Goal: Task Accomplishment & Management: Use online tool/utility

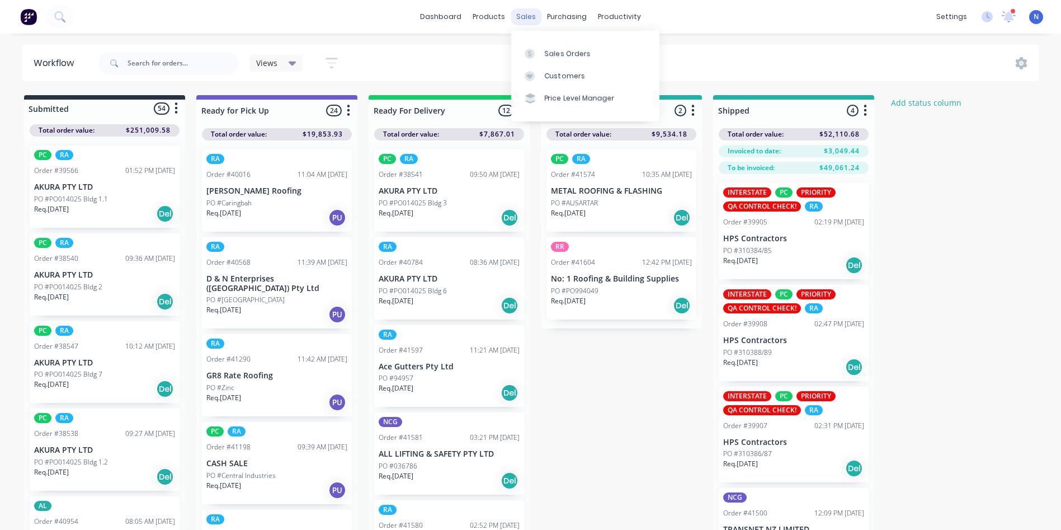
click at [522, 17] on div "sales" at bounding box center [526, 16] width 31 height 17
click at [549, 58] on div "Sales Orders" at bounding box center [568, 54] width 46 height 10
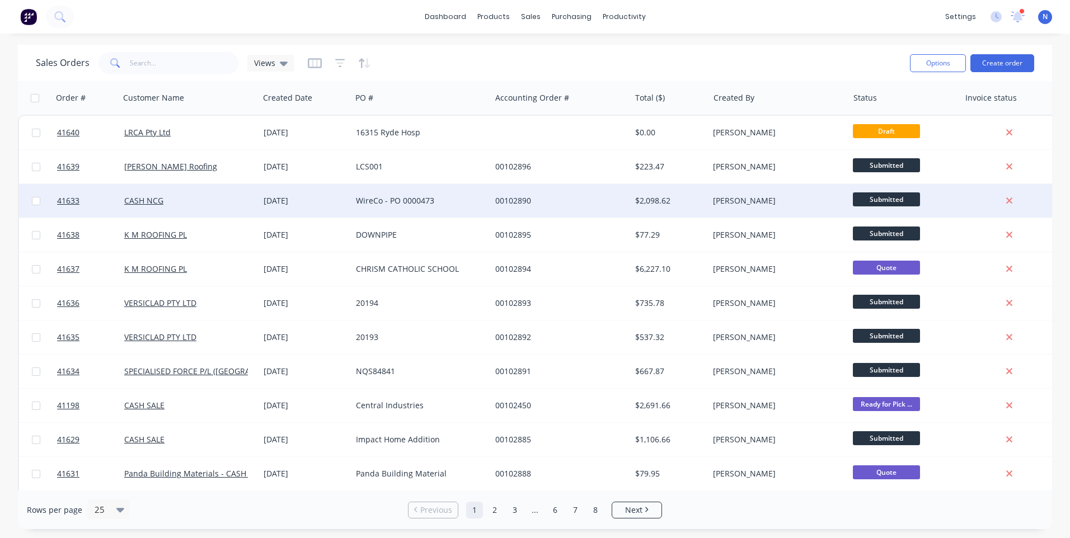
click at [398, 199] on div "WireCo - PO 0000473" at bounding box center [418, 200] width 124 height 11
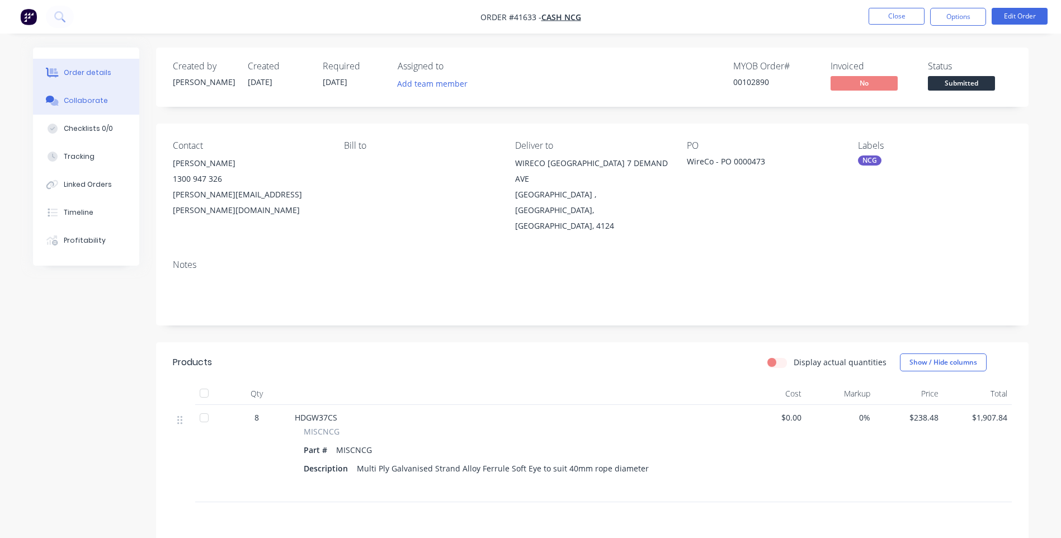
click at [95, 96] on div "Collaborate" at bounding box center [86, 101] width 44 height 10
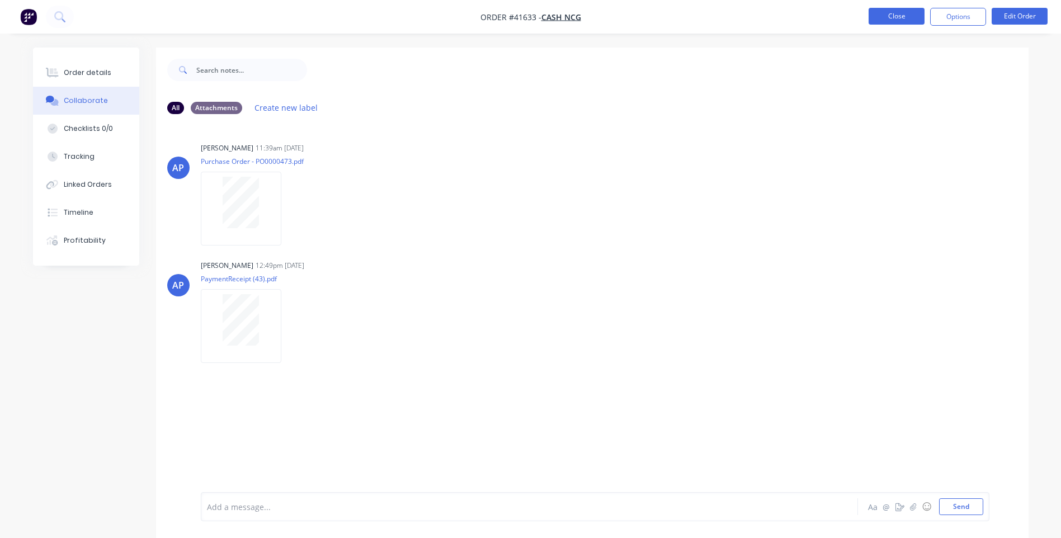
click at [884, 15] on button "Close" at bounding box center [897, 16] width 56 height 17
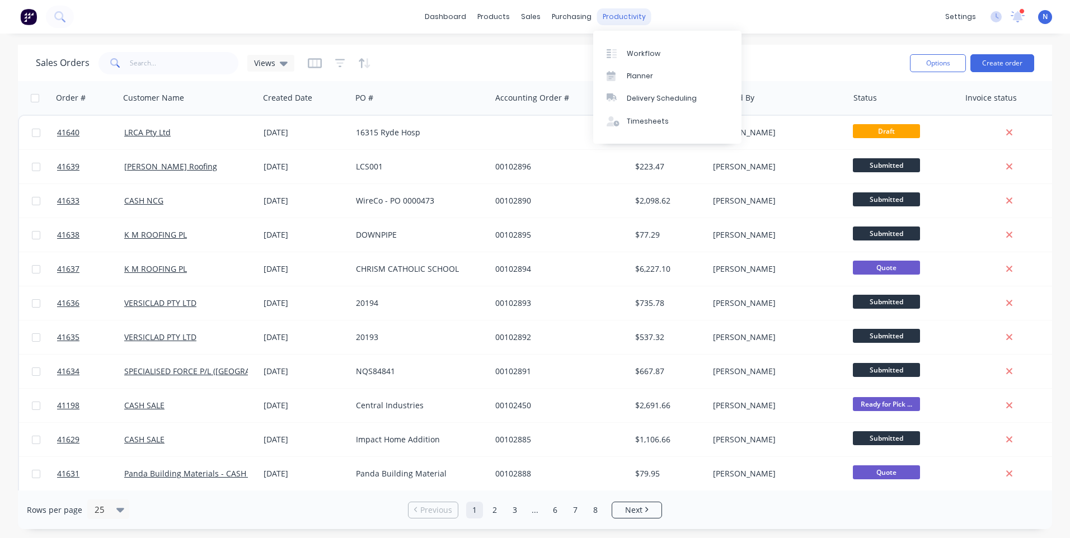
click at [607, 18] on div "productivity" at bounding box center [624, 16] width 54 height 17
click at [627, 54] on div "Workflow" at bounding box center [644, 54] width 34 height 10
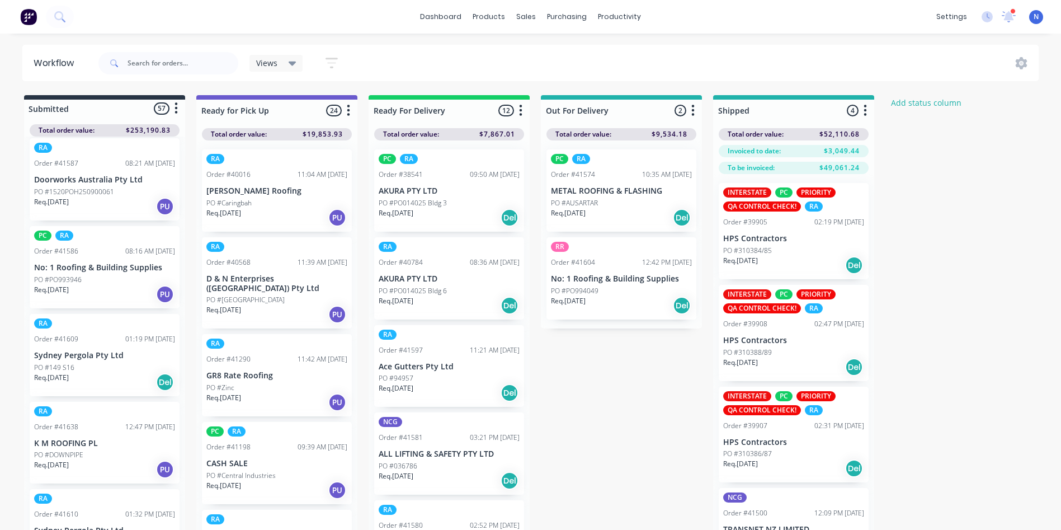
scroll to position [2925, 0]
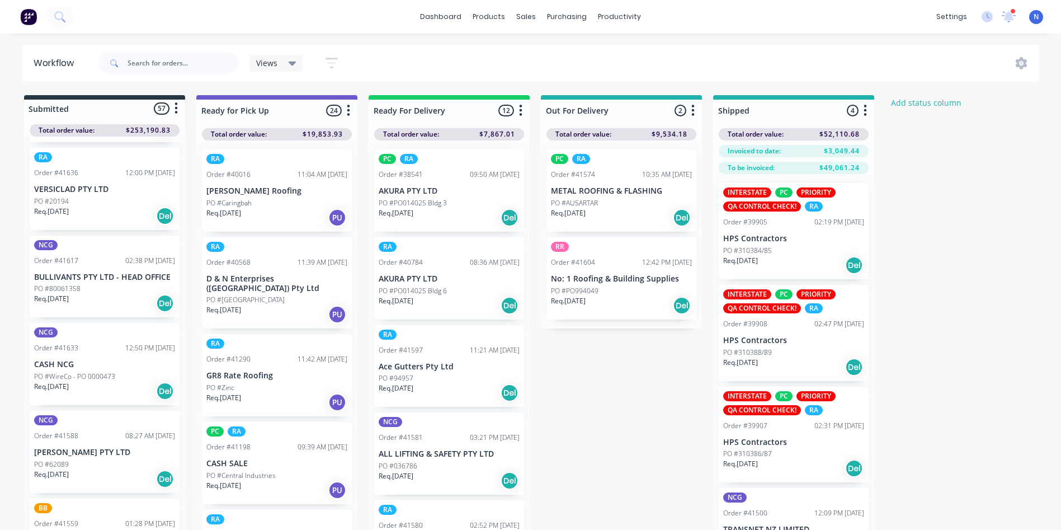
click at [81, 371] on p "PO #WireCo - PO 0000473" at bounding box center [74, 376] width 81 height 10
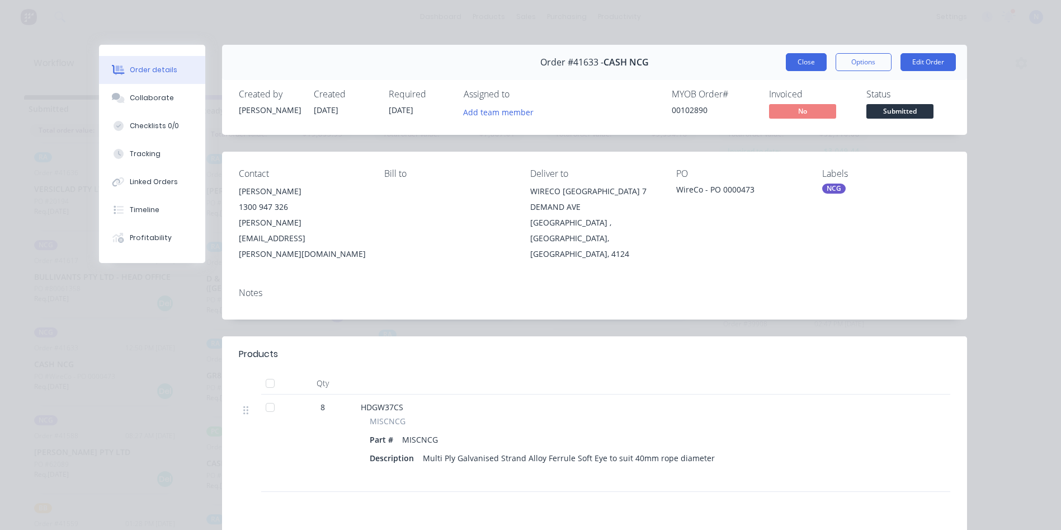
click at [806, 63] on button "Close" at bounding box center [806, 62] width 41 height 18
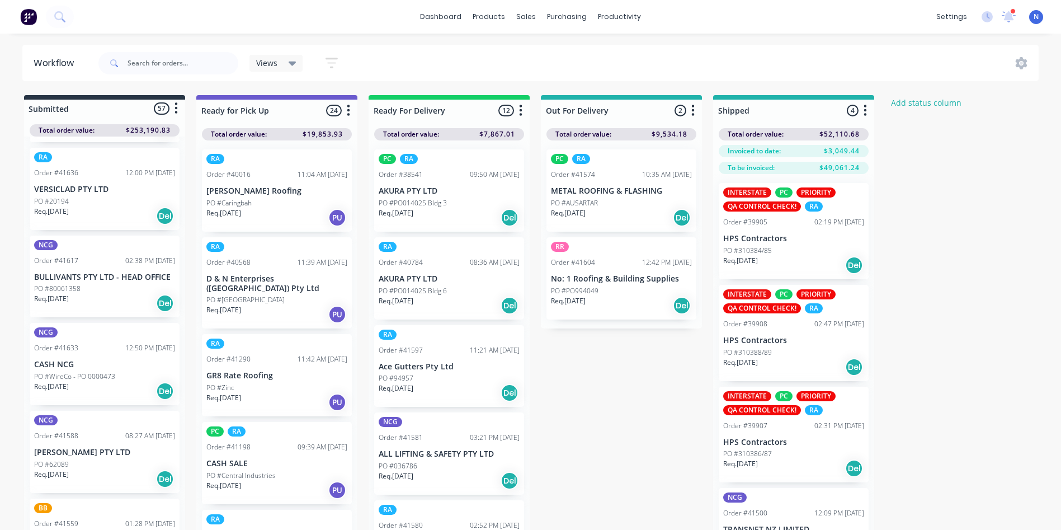
click at [78, 371] on p "PO #WireCo - PO 0000473" at bounding box center [74, 376] width 81 height 10
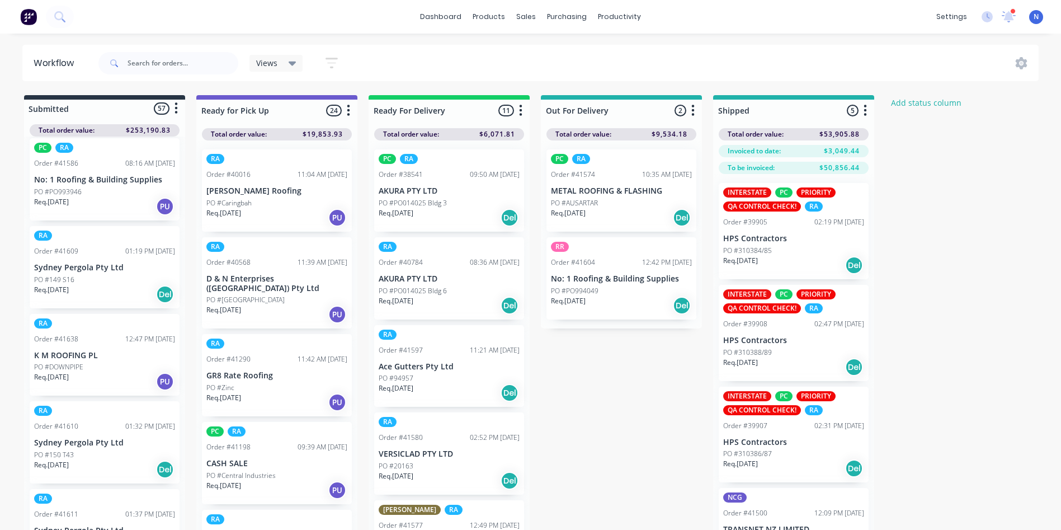
scroll to position [2925, 0]
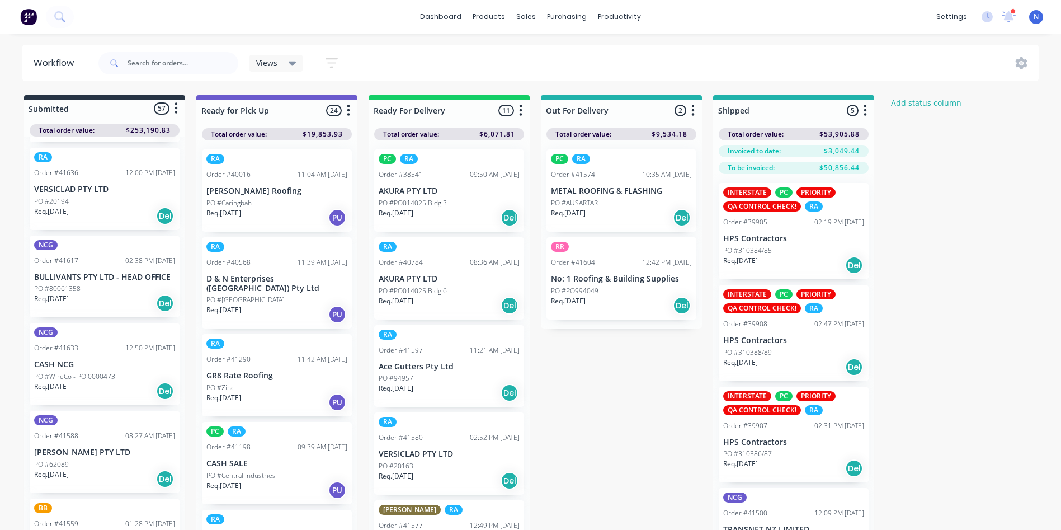
click at [86, 371] on p "PO #WireCo - PO 0000473" at bounding box center [74, 376] width 81 height 10
